Goal: Task Accomplishment & Management: Manage account settings

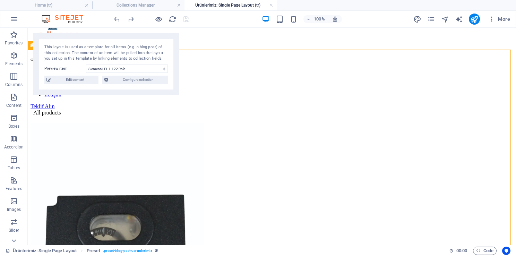
scroll to position [8, 0]
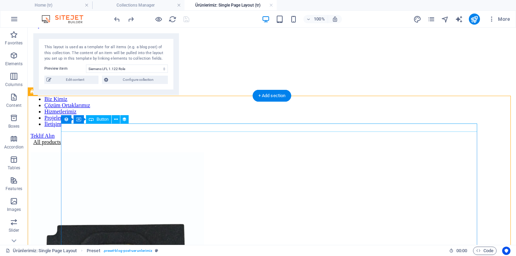
click at [92, 139] on div "All products" at bounding box center [272, 142] width 483 height 6
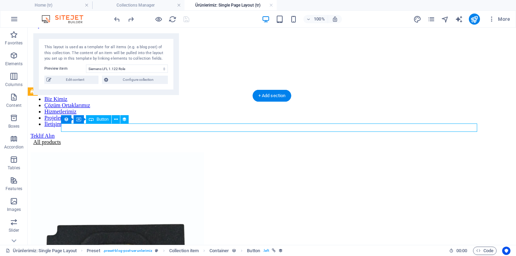
click at [92, 139] on div "All products" at bounding box center [272, 142] width 483 height 6
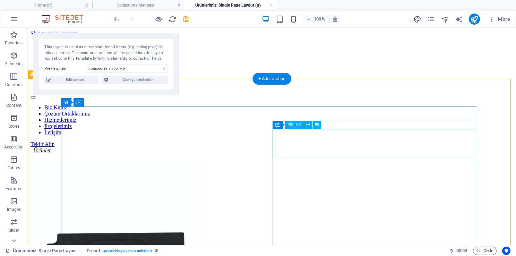
scroll to position [0, 0]
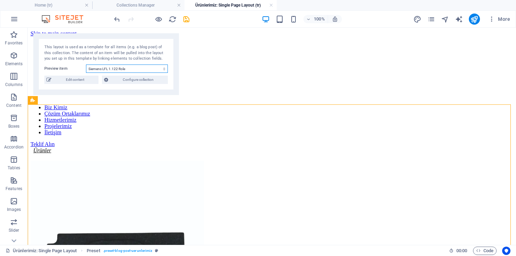
click at [160, 68] on select "Siemens LFL 1.122 Role Foldable Coffee-To-Go Mug Stainless Steel Drinking Bottl…" at bounding box center [127, 69] width 82 height 8
click at [101, 52] on div "This layout is used as a template for all items (e.g. a blog post) of this coll…" at bounding box center [106, 52] width 124 height 17
click at [88, 79] on span "Edit content" at bounding box center [74, 80] width 43 height 8
select select "In stock"
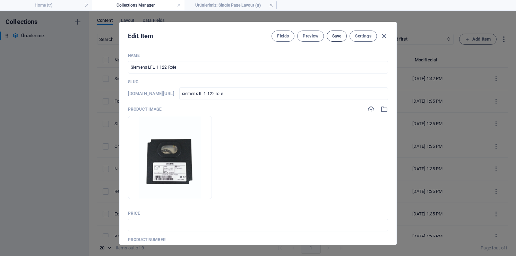
click at [343, 32] on button "Save" at bounding box center [337, 36] width 20 height 11
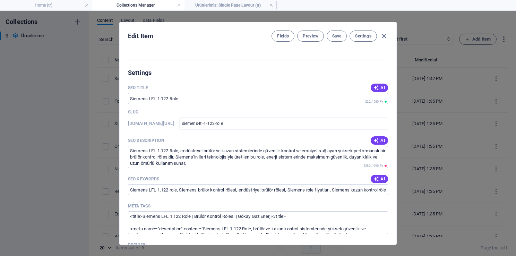
scroll to position [382, 0]
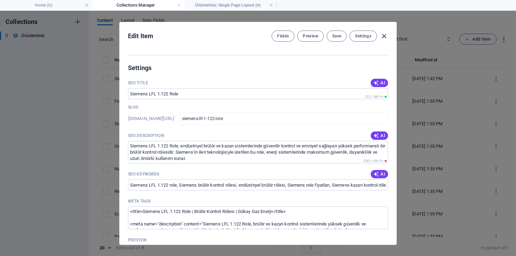
click at [385, 34] on icon "button" at bounding box center [384, 36] width 8 height 8
type input "siemens-lfl-1-122-role"
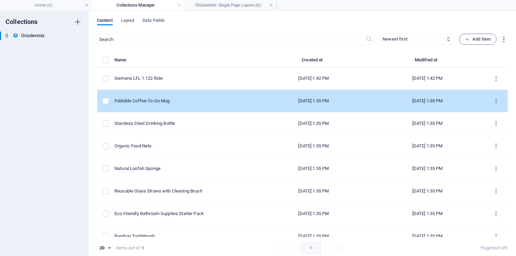
scroll to position [0, 0]
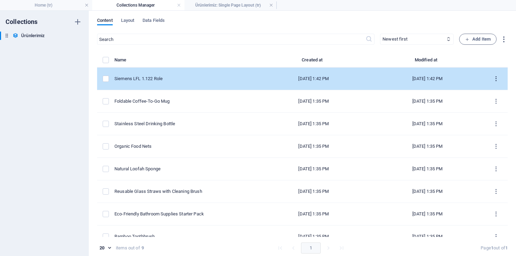
click at [493, 78] on icon "items list" at bounding box center [496, 79] width 7 height 7
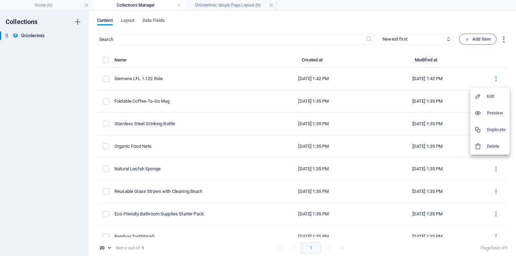
click at [498, 62] on div at bounding box center [258, 128] width 516 height 256
click at [484, 39] on span "Add Item" at bounding box center [478, 39] width 26 height 8
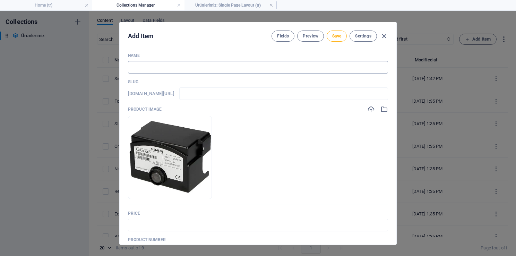
click at [184, 65] on input "text" at bounding box center [258, 67] width 260 height 12
paste input "Siemens LME 21 Role"
type input "Siemens LME 21 Role"
type input "siemens-lme-21-role"
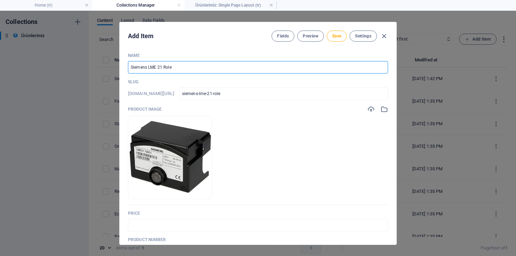
type input "siemens-lme-21-role"
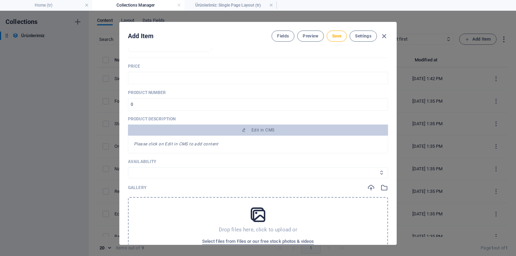
scroll to position [139, 0]
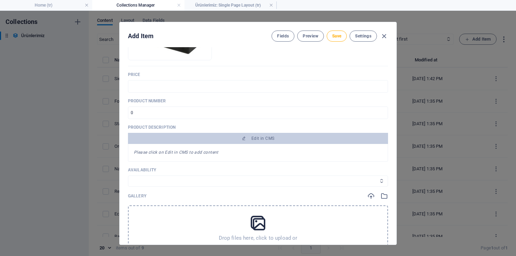
type input "Siemens LME 21 Role"
click at [163, 181] on select "In stock Out of stock" at bounding box center [258, 181] width 260 height 11
select select "In stock"
click at [128, 176] on select "In stock Out of stock" at bounding box center [258, 181] width 260 height 11
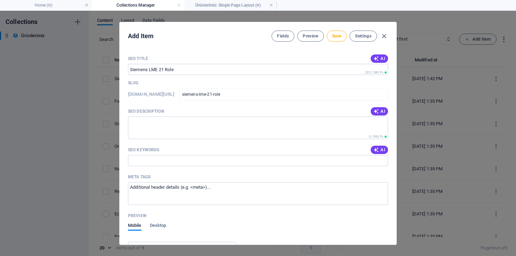
scroll to position [416, 0]
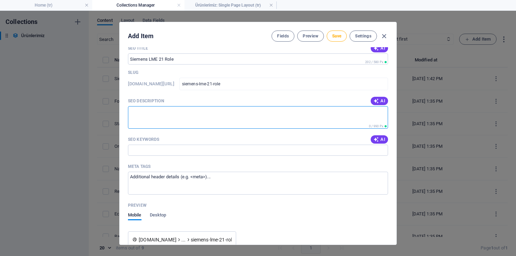
click at [157, 119] on textarea "SEO Description" at bounding box center [258, 117] width 260 height 23
paste textarea "Siemens LME 21 Role, küçük ve orta kapasiteli brülör sistemlerinde güvenilir ko…"
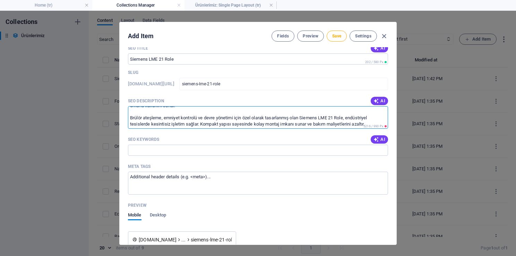
scroll to position [0, 0]
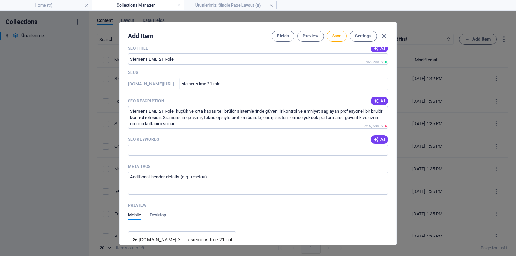
click at [190, 138] on div "SEO Keywords AI" at bounding box center [258, 139] width 260 height 10
click at [192, 151] on input "SEO Keywords" at bounding box center [258, 150] width 260 height 11
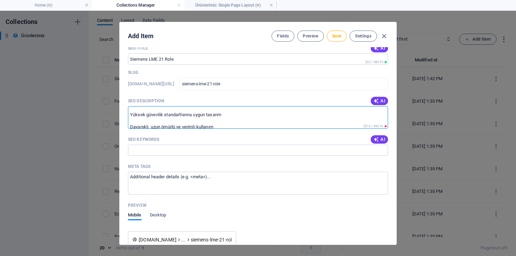
scroll to position [105, 0]
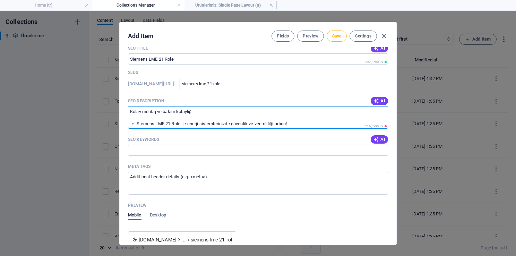
drag, startPoint x: 302, startPoint y: 121, endPoint x: 129, endPoint y: 113, distance: 173.7
click at [129, 113] on textarea "Siemens LME 21 Role, küçük ve orta kapasiteli brülör sistemlerinde güvenilir ko…" at bounding box center [258, 117] width 260 height 23
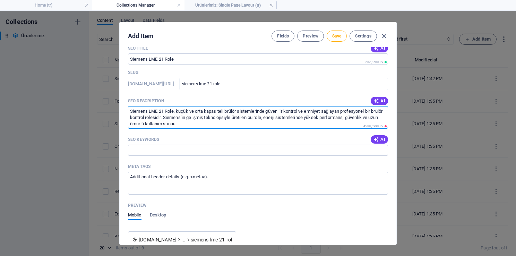
drag, startPoint x: 132, startPoint y: 125, endPoint x: 117, endPoint y: 84, distance: 43.8
click at [117, 84] on div "Add Item Fields Preview Save Settings Name Siemens LME 21 Role ​ Slug [DOMAIN_N…" at bounding box center [258, 133] width 516 height 245
paste textarea "yüksek performanslı bir brülör kontrol rölesidir. Siemens’in gelişmiş teknoloji…"
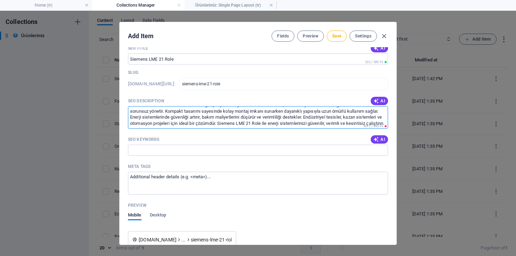
scroll to position [18, 0]
drag, startPoint x: 380, startPoint y: 127, endPoint x: 362, endPoint y: 123, distance: 18.4
click at [362, 123] on div "Siemens LME 21 Role, küçük ve orta kapasiteli brülör sistemlerinde güvenilir ko…" at bounding box center [258, 117] width 260 height 23
click at [370, 121] on textarea "Siemens LME 21 Role, küçük ve orta kapasiteli brülör sistemlerinde güvenilir ko…" at bounding box center [258, 117] width 260 height 23
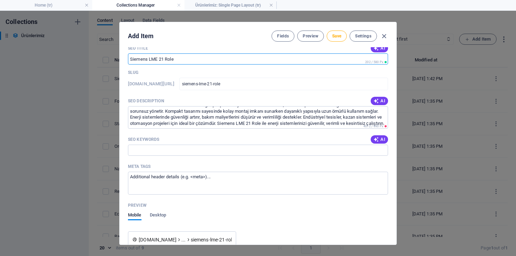
drag, startPoint x: 147, startPoint y: 52, endPoint x: 105, endPoint y: 48, distance: 42.2
click at [105, 48] on div "Add Item Fields Preview Save Settings Name Siemens LME 21 Role ​ Slug [DOMAIN_N…" at bounding box center [258, 133] width 516 height 245
drag, startPoint x: 125, startPoint y: 59, endPoint x: 113, endPoint y: 58, distance: 11.5
click at [113, 58] on div "Add Item Fields Preview Save Settings Name Siemens LME 21 Role ​ Slug [DOMAIN_N…" at bounding box center [258, 133] width 516 height 245
drag, startPoint x: 131, startPoint y: 58, endPoint x: 181, endPoint y: 59, distance: 50.0
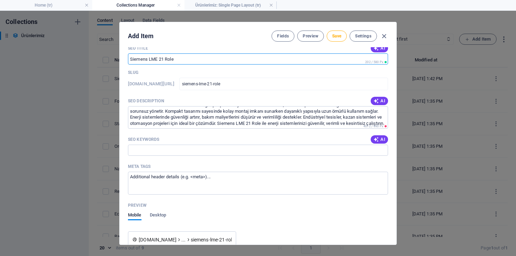
click at [181, 59] on input "SEO Title" at bounding box center [258, 58] width 260 height 11
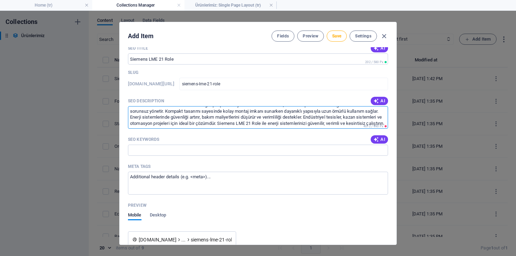
scroll to position [0, 0]
drag, startPoint x: 215, startPoint y: 125, endPoint x: 99, endPoint y: 69, distance: 128.7
click at [99, 69] on div "Add Item Fields Preview Save Settings Name Siemens LME 21 Role ​ Slug [DOMAIN_N…" at bounding box center [258, 133] width 516 height 245
paste textarea "öle, brülör kontrolü için güvenilir ve yüksek performanslı çözümler sunar. Endü…"
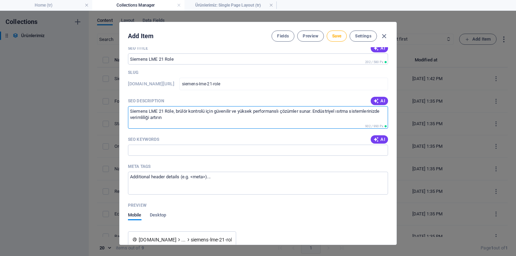
type textarea "Siemens LME 21 Röle, brülör kontrolü için güvenilir ve yüksek performanslı çözü…"
click at [309, 137] on div "SEO Keywords AI" at bounding box center [258, 139] width 260 height 10
click at [150, 149] on input "SEO Keywords" at bounding box center [258, 150] width 260 height 11
paste input "Siemens LME 21 role Siemens brülör kontrol rölesi Siemens role fiyatları Brülör…"
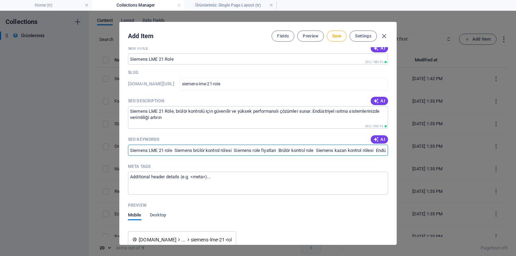
drag, startPoint x: 140, startPoint y: 148, endPoint x: 96, endPoint y: 147, distance: 44.1
click at [96, 147] on div "Add Item Fields Preview Save Settings Name Siemens LME 21 Role ​ Slug [DOMAIN_N…" at bounding box center [258, 133] width 516 height 245
click at [175, 148] on input "Siemens LME 21 role, Siemens brülör kontrol rölesi Siemens role fiyatları Brülö…" at bounding box center [258, 150] width 260 height 11
click at [176, 147] on input "Siemens LME 21 role, Siemens brülör kontrol rölesi Siemens role fiyatları Brülö…" at bounding box center [258, 150] width 260 height 11
click at [234, 150] on input "Siemens LME 21 role, Siemens brülör kontrol rölesi Siemens role fiyatları Brülö…" at bounding box center [258, 150] width 260 height 11
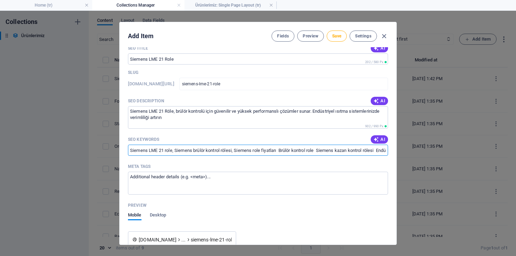
click at [280, 148] on input "Siemens LME 21 role, Siemens brülör kontrol rölesi, Siemens role fiyatları Brül…" at bounding box center [258, 150] width 260 height 11
click at [379, 148] on input "Siemens LME 21 role, Siemens brülör kontrol rölesi, Siemens role fiyatları, Brü…" at bounding box center [258, 150] width 260 height 11
click at [339, 149] on input "Siemens LME 21 role, Siemens brülör kontrol rölesi, Siemens role fiyatları, Brü…" at bounding box center [258, 150] width 260 height 11
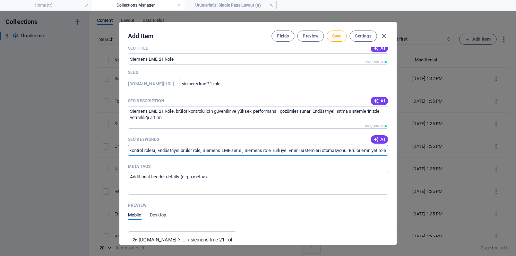
drag, startPoint x: 375, startPoint y: 151, endPoint x: 384, endPoint y: 150, distance: 9.7
click at [385, 150] on input "Siemens LME 21 role, Siemens brülör kontrol rölesi, Siemens role fiyatları, Brü…" at bounding box center [258, 150] width 260 height 11
click at [332, 149] on input "Siemens LME 21 role, Siemens brülör kontrol rölesi, Siemens role fiyatları, Brü…" at bounding box center [258, 150] width 260 height 11
click at [344, 150] on input "Siemens LME 21 role, Siemens brülör kontrol rölesi, Siemens role fiyatları, Brü…" at bounding box center [258, 150] width 260 height 11
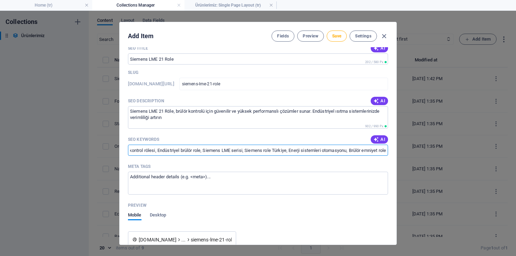
scroll to position [0, 230]
drag, startPoint x: 366, startPoint y: 152, endPoint x: 394, endPoint y: 149, distance: 27.5
click at [394, 149] on div "Name Siemens LME 21 Role ​ Slug [DOMAIN_NAME][URL] siemens-lme-21-role ​ Produc…" at bounding box center [258, 145] width 277 height 197
click at [369, 150] on input "Siemens LME 21 role, Siemens brülör kontrol rölesi, Siemens role fiyatları, Brü…" at bounding box center [258, 150] width 260 height 11
type input "Siemens LME 21 role, Siemens brülör kontrol rölesi, Siemens role fiyatları, Brü…"
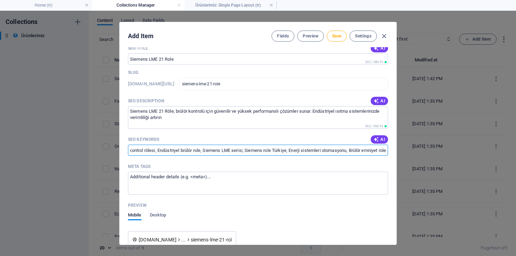
scroll to position [0, 0]
click at [161, 193] on textarea "Meta tags ​" at bounding box center [258, 183] width 260 height 23
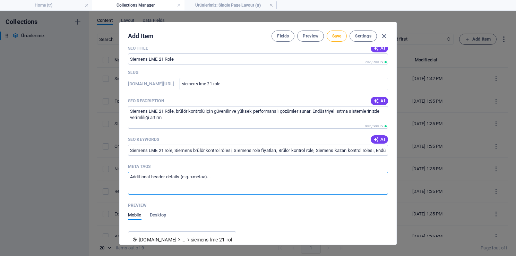
paste textarea "<title>Siemens LME 21 Role | Brülör Kontrol Rölesi | Gökay Gaz Enerji</title> <…"
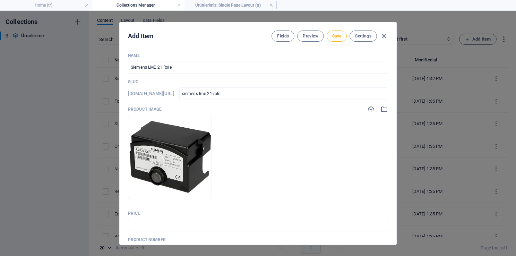
type textarea "<title>Siemens LME 21 Role | Brülör Kontrol Rölesi | Gökay Gaz Enerji</title> <…"
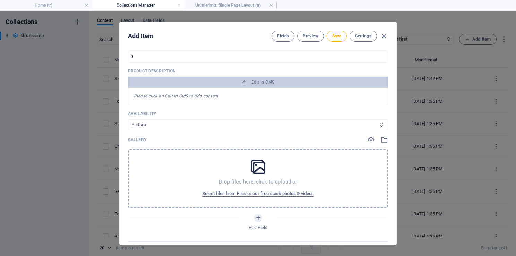
scroll to position [151, 0]
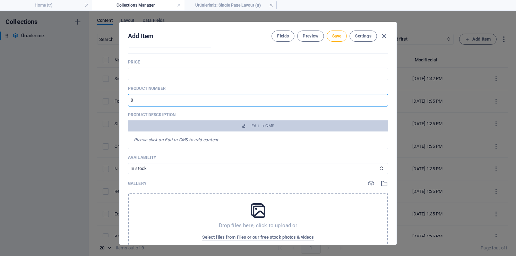
drag, startPoint x: 143, startPoint y: 100, endPoint x: 139, endPoint y: 101, distance: 3.5
click at [139, 101] on input "number" at bounding box center [258, 100] width 260 height 12
drag, startPoint x: 148, startPoint y: 102, endPoint x: 129, endPoint y: 99, distance: 18.9
click at [129, 99] on input "number" at bounding box center [258, 100] width 260 height 12
click at [382, 101] on input "-1" at bounding box center [258, 100] width 260 height 12
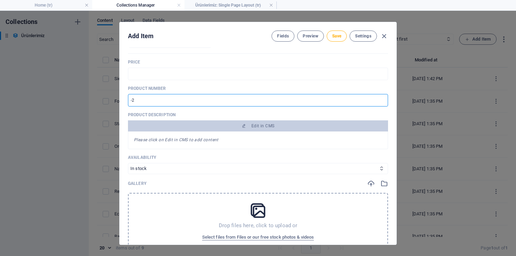
click at [382, 101] on input "-2" at bounding box center [258, 100] width 260 height 12
click at [381, 99] on input "-1" at bounding box center [258, 100] width 260 height 12
click at [381, 99] on input "0" at bounding box center [258, 100] width 260 height 12
click at [381, 99] on input "1" at bounding box center [258, 100] width 260 height 12
type input "2"
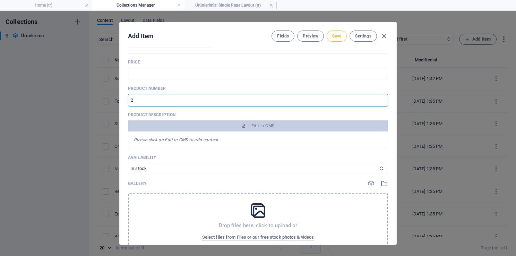
click at [381, 99] on input "2" at bounding box center [258, 100] width 260 height 12
click at [394, 108] on div "Name Siemens LME 21 Role ​ Slug [DOMAIN_NAME][URL] siemens-lme-21-role ​ Produc…" at bounding box center [258, 145] width 277 height 197
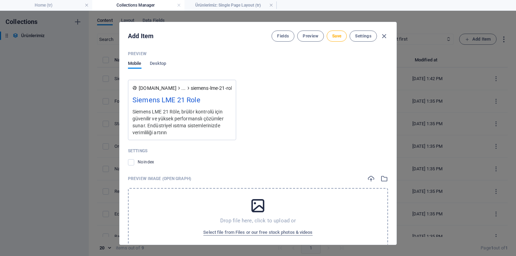
scroll to position [583, 0]
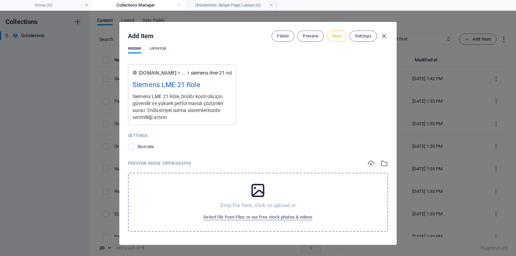
click at [336, 36] on span "Save" at bounding box center [336, 36] width 9 height 6
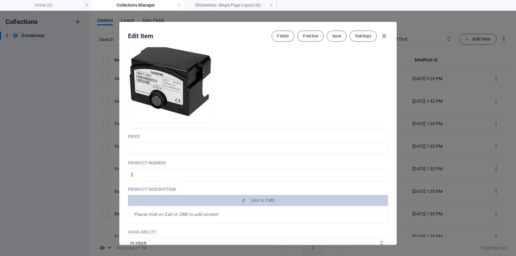
scroll to position [0, 0]
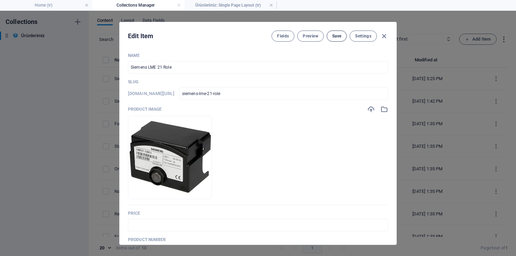
click at [333, 37] on span "Save" at bounding box center [336, 36] width 9 height 6
click at [386, 35] on icon "button" at bounding box center [384, 36] width 8 height 8
type input "siemens-lme-21-role"
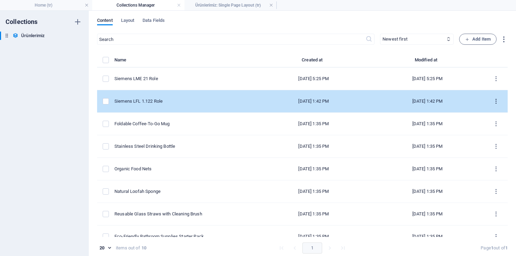
click at [493, 99] on icon "items list" at bounding box center [496, 101] width 7 height 7
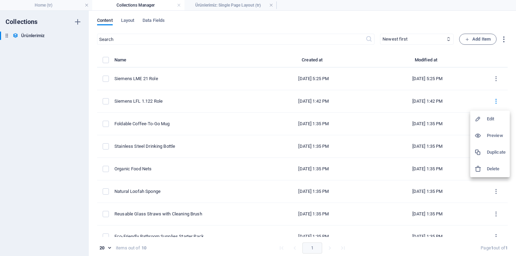
click at [490, 120] on h6 "Edit" at bounding box center [496, 119] width 19 height 8
select select "In stock"
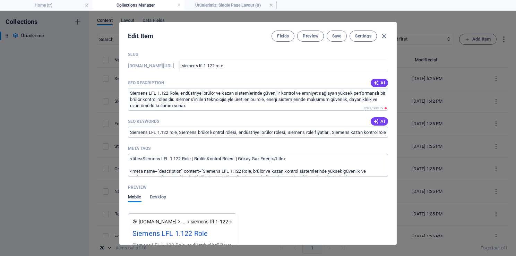
scroll to position [408, 0]
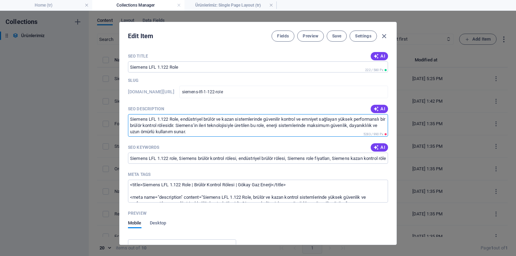
drag, startPoint x: 129, startPoint y: 117, endPoint x: 178, endPoint y: 116, distance: 48.9
click at [178, 116] on textarea "Siemens LFL 1.122 Role, endüstriyel brülör ve kazan sistemlerinde güvenilir kon…" at bounding box center [258, 125] width 260 height 23
click at [223, 127] on textarea "Siemens LFL 1.122 Role, endüstriyel brülör ve kazan sistemlerinde güvenilir kon…" at bounding box center [258, 125] width 260 height 23
drag, startPoint x: 267, startPoint y: 132, endPoint x: 110, endPoint y: 91, distance: 162.7
click at [110, 91] on div "Edit Item Fields Preview Save Settings Name Siemens LFL 1.122 Role ​ Slug [DOMA…" at bounding box center [258, 133] width 516 height 245
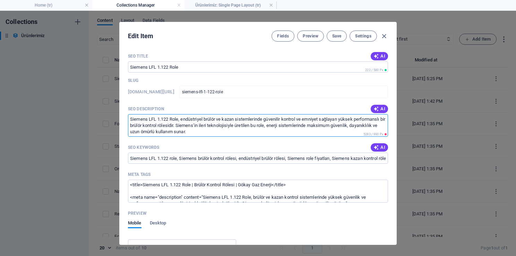
paste textarea "öle, endüstriyel brülör sistemleri için güvenli ateşleme ve kontrol sağlar. Day…"
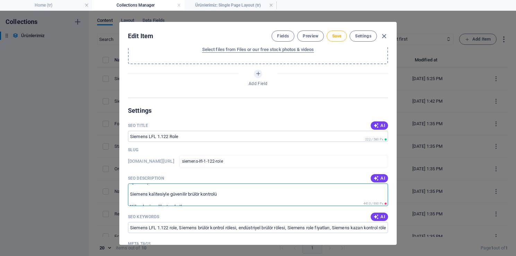
scroll to position [105, 0]
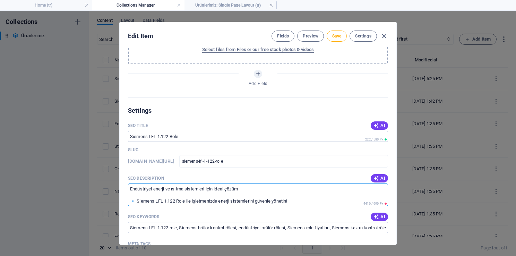
drag, startPoint x: 131, startPoint y: 197, endPoint x: 160, endPoint y: 221, distance: 37.3
click at [310, 198] on textarea "Siemens LFL 1.122 Röle, endüstriyel brülör sistemleri için güvenli ateşleme ve …" at bounding box center [258, 195] width 260 height 23
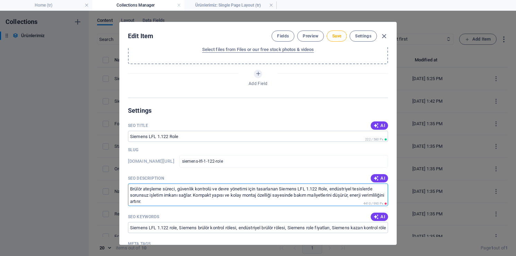
scroll to position [0, 0]
drag, startPoint x: 311, startPoint y: 197, endPoint x: 177, endPoint y: 164, distance: 138.5
click at [216, 188] on textarea "Siemens LFL 1.122 Röle, endüstriyel brülör sistemleri için güvenli ateşleme ve …" at bounding box center [258, 195] width 260 height 23
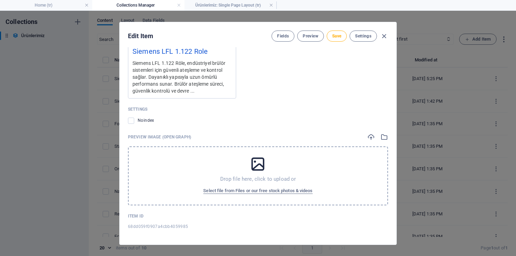
scroll to position [3, 0]
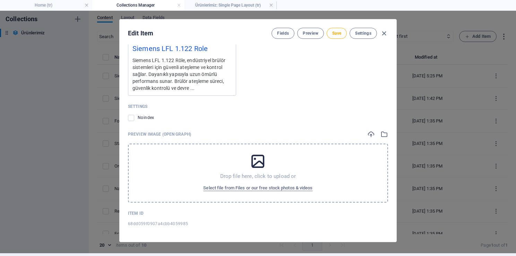
drag, startPoint x: 129, startPoint y: 198, endPoint x: 441, endPoint y: 229, distance: 313.5
click at [441, 229] on div "Edit Item Fields Preview Save Settings Name Siemens LFL 1.122 Role ​ Slug [DOMA…" at bounding box center [258, 130] width 516 height 245
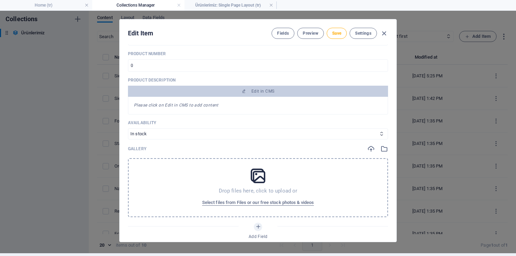
scroll to position [90, 0]
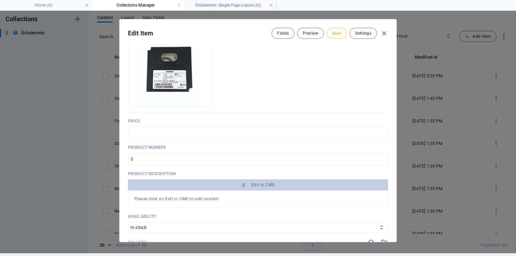
type textarea "Siemens LFL 1.122 Röle, endüstriyel brülör sistemleri için güvenli ateşleme ve …"
click at [335, 35] on button "Save" at bounding box center [337, 33] width 20 height 11
click at [384, 33] on icon "button" at bounding box center [384, 33] width 8 height 8
type input "siemens-lfl-1-122-role"
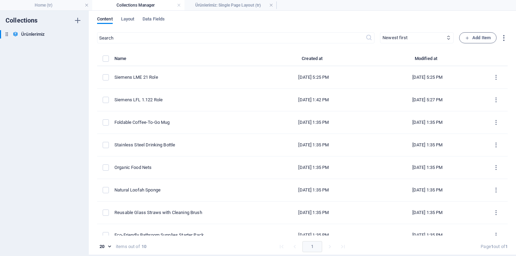
scroll to position [0, 0]
